Goal: Transaction & Acquisition: Book appointment/travel/reservation

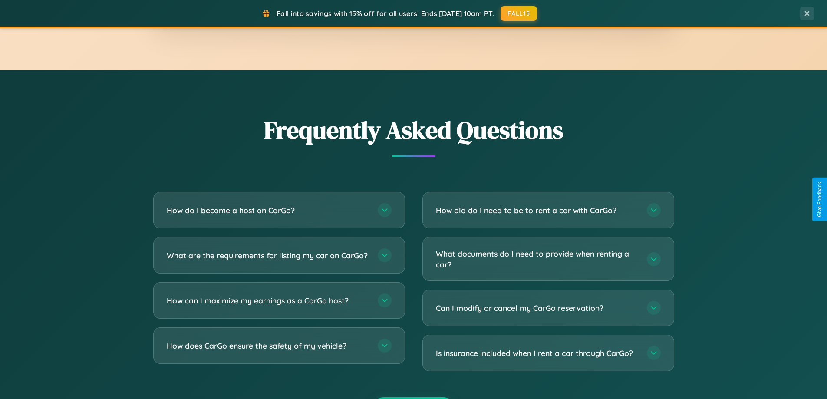
scroll to position [1670, 0]
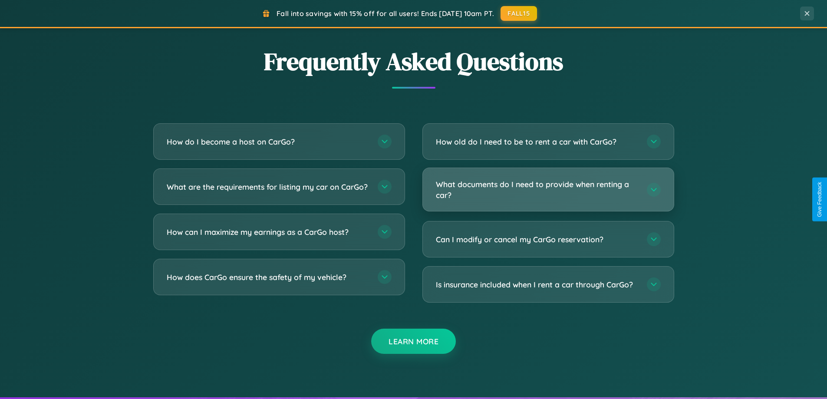
click at [548, 190] on h3 "What documents do I need to provide when renting a car?" at bounding box center [537, 189] width 202 height 21
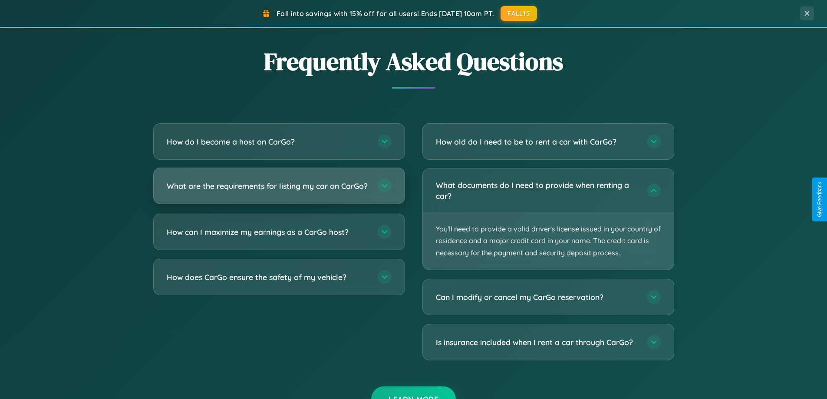
click at [279, 190] on h3 "What are the requirements for listing my car on CarGo?" at bounding box center [268, 186] width 202 height 11
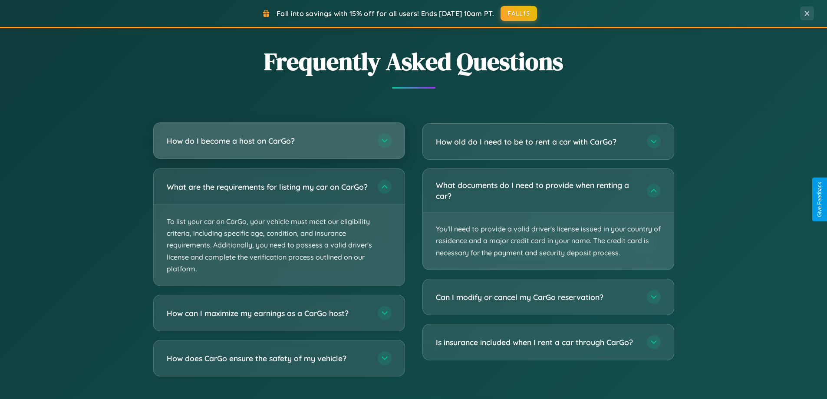
click at [279, 141] on h3 "How do I become a host on CarGo?" at bounding box center [268, 140] width 202 height 11
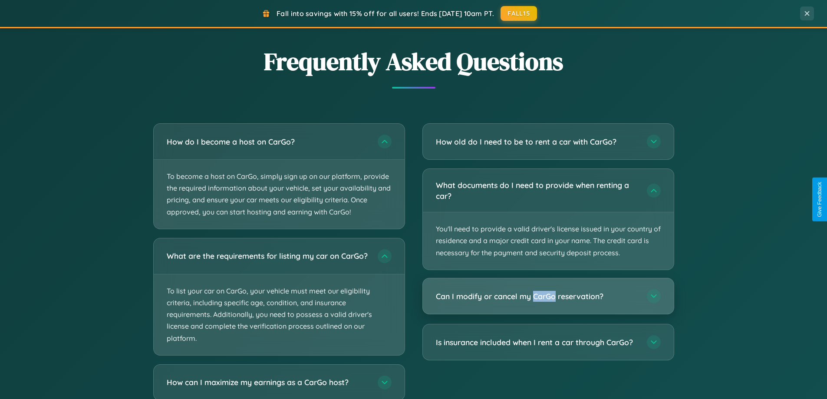
click at [548, 296] on h3 "Can I modify or cancel my CarGo reservation?" at bounding box center [537, 296] width 202 height 11
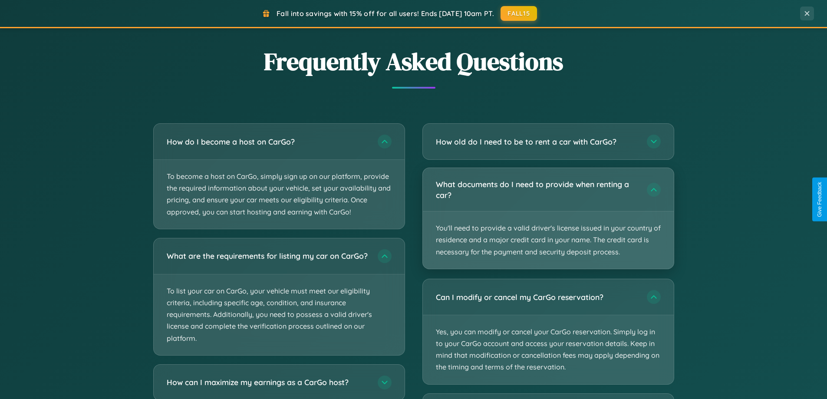
click at [548, 218] on p "You'll need to provide a valid driver's license issued in your country of resid…" at bounding box center [548, 239] width 251 height 57
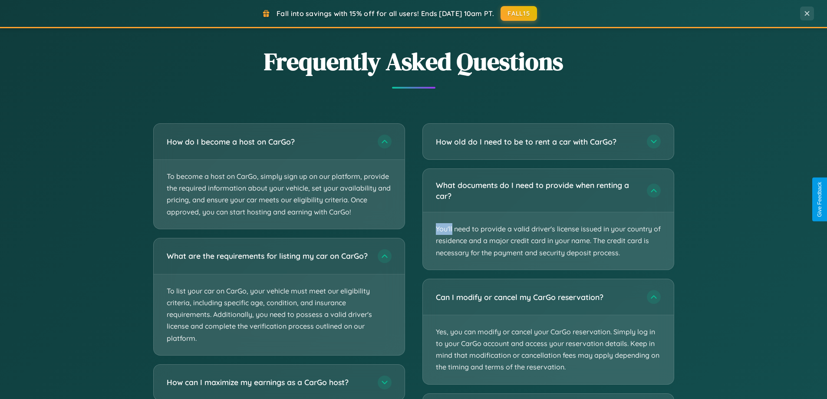
scroll to position [1724, 0]
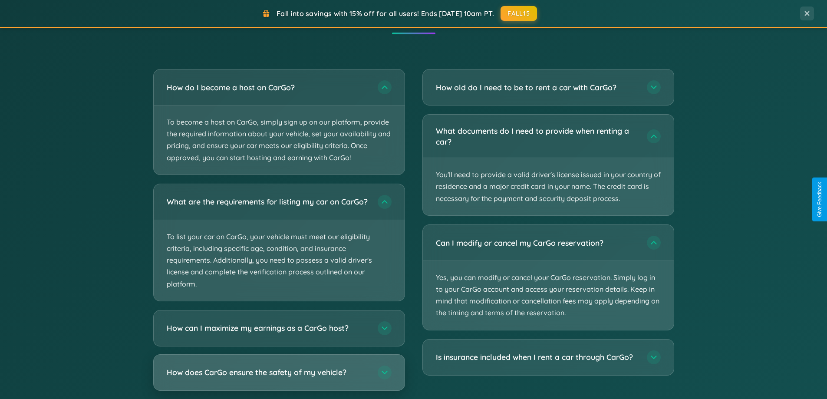
click at [279, 378] on h3 "How does CarGo ensure the safety of my vehicle?" at bounding box center [268, 372] width 202 height 11
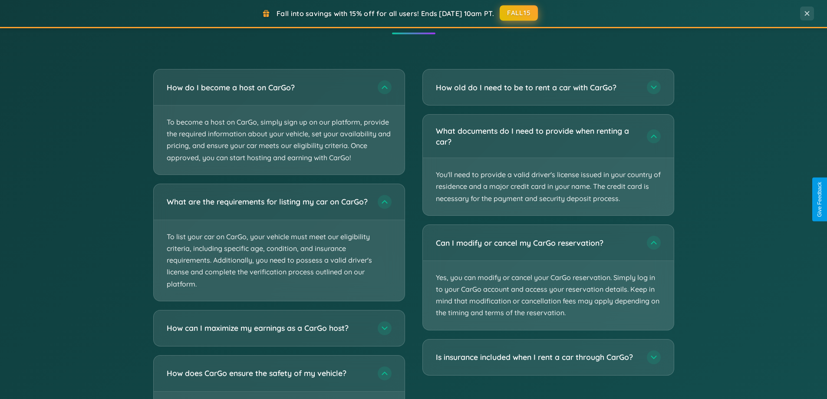
click at [519, 13] on button "FALL15" at bounding box center [518, 13] width 38 height 16
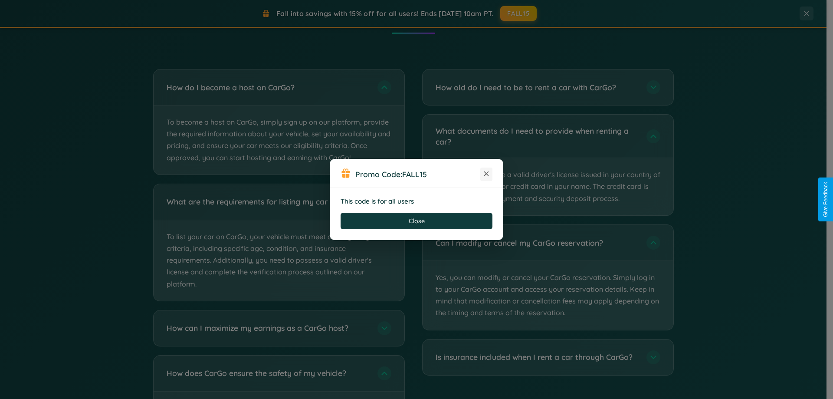
click at [486, 174] on icon at bounding box center [486, 173] width 9 height 9
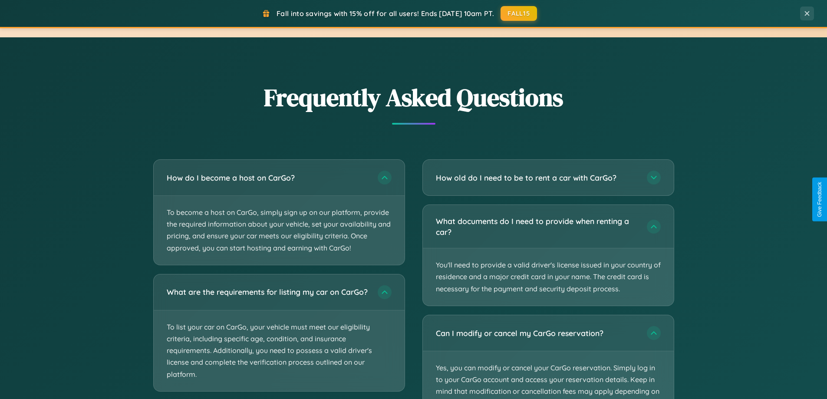
scroll to position [1394, 0]
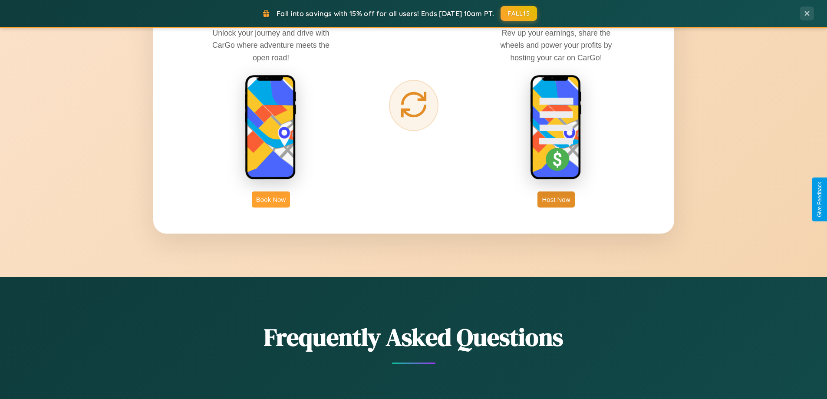
click at [271, 199] on button "Book Now" at bounding box center [271, 199] width 38 height 16
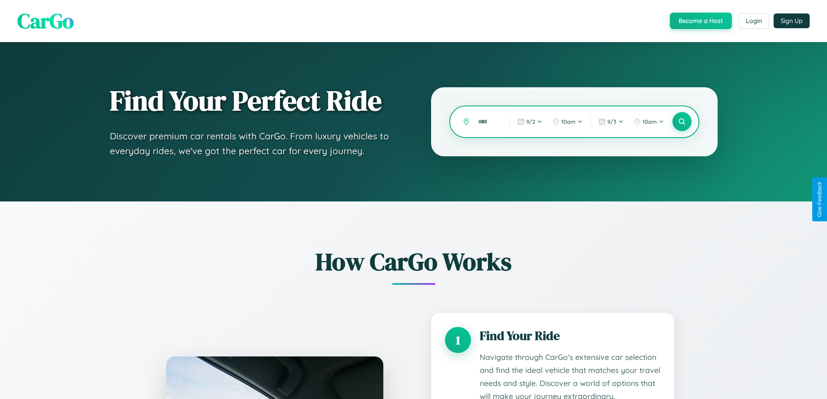
click at [487, 121] on input "text" at bounding box center [486, 121] width 27 height 15
type input "*****"
click at [681, 121] on icon at bounding box center [681, 122] width 8 height 8
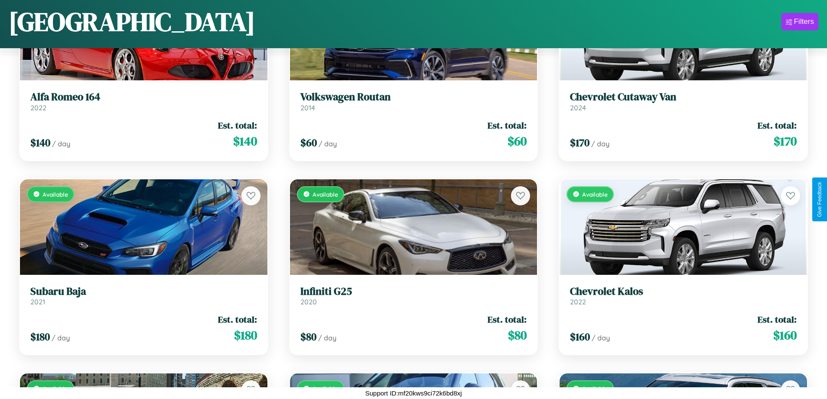
scroll to position [6534, 0]
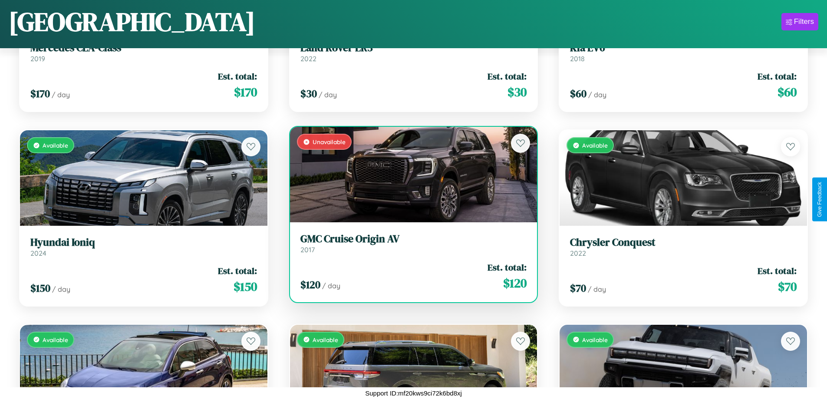
click at [410, 243] on h3 "GMC Cruise Origin AV" at bounding box center [413, 239] width 227 height 13
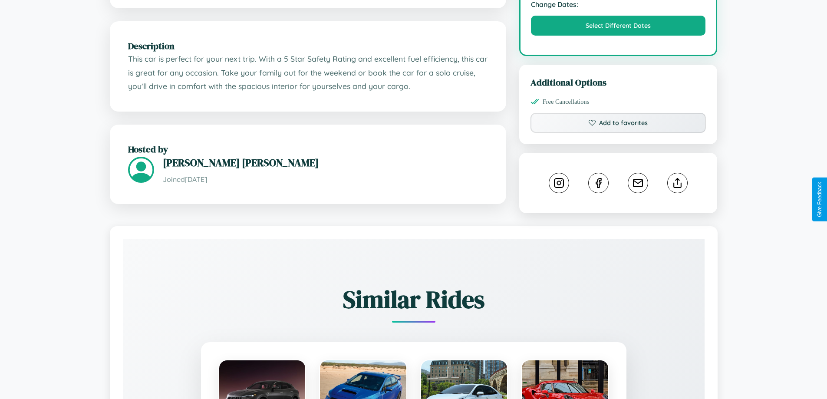
scroll to position [510, 0]
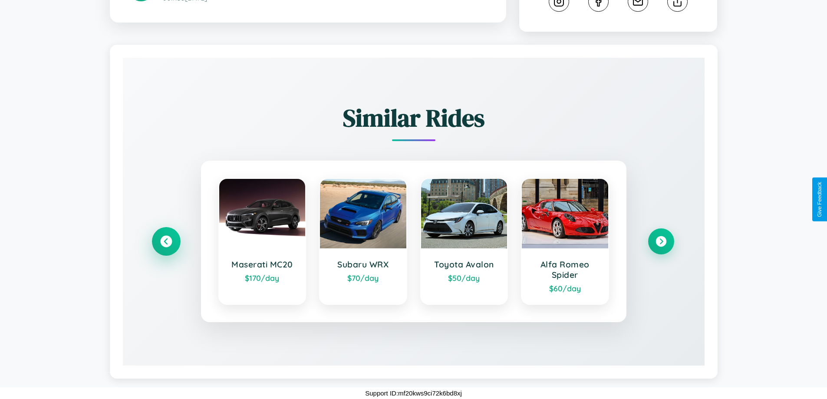
click at [166, 241] on icon at bounding box center [166, 242] width 12 height 12
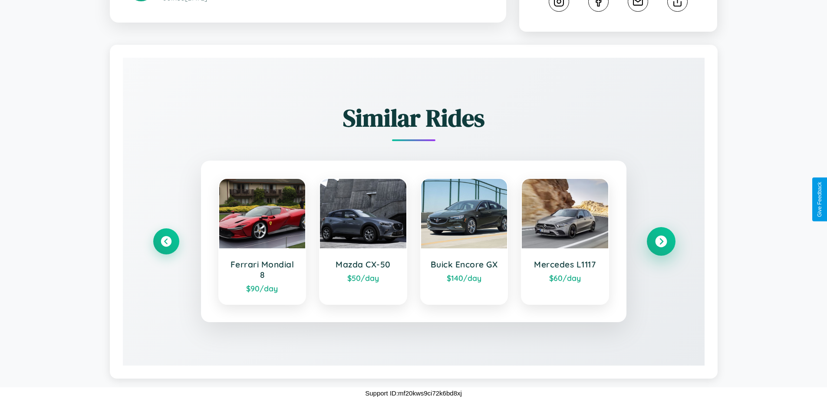
click at [660, 241] on icon at bounding box center [661, 242] width 12 height 12
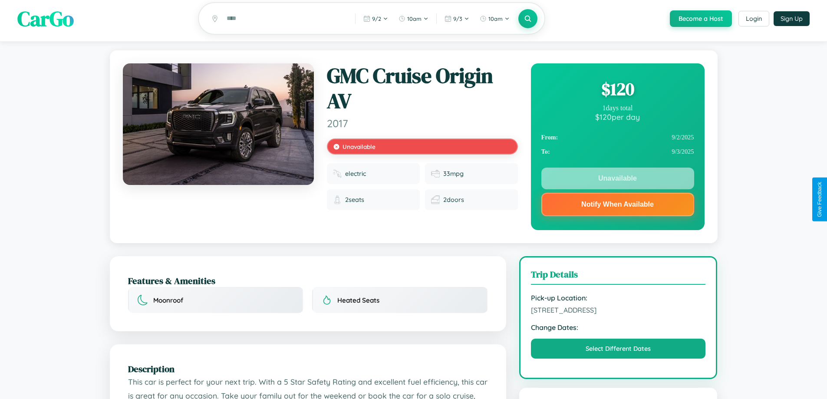
scroll to position [0, 0]
